Goal: Task Accomplishment & Management: Manage account settings

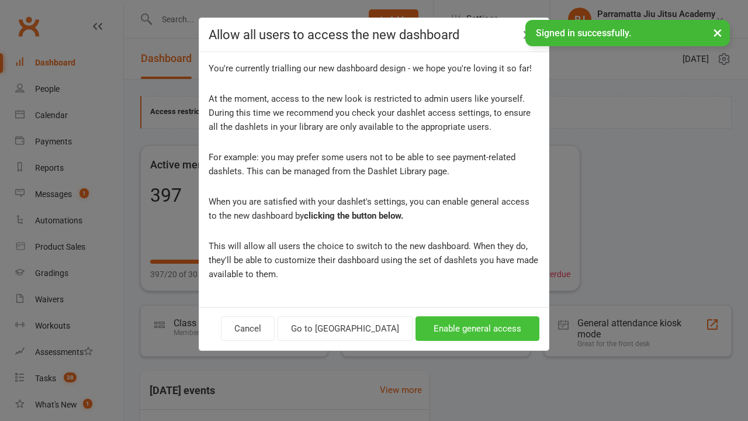
click at [480, 326] on button "Enable general access" at bounding box center [478, 328] width 124 height 25
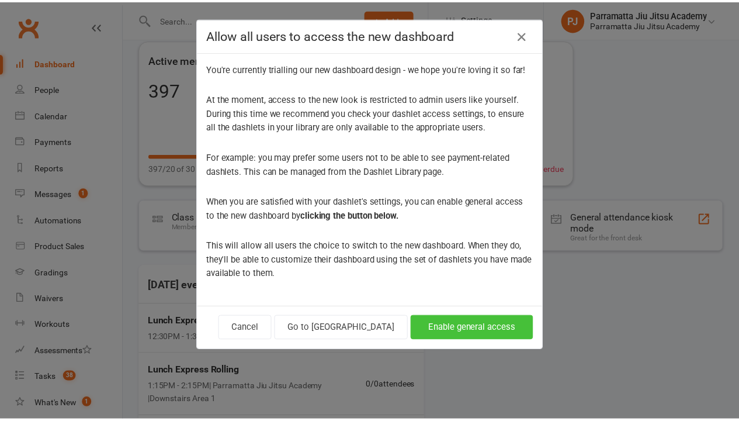
scroll to position [56, 0]
